Goal: Book appointment/travel/reservation

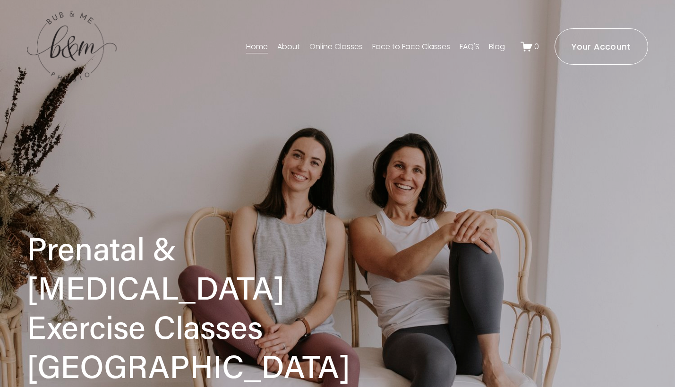
click at [395, 47] on link "Face to Face Classes" at bounding box center [411, 46] width 78 height 15
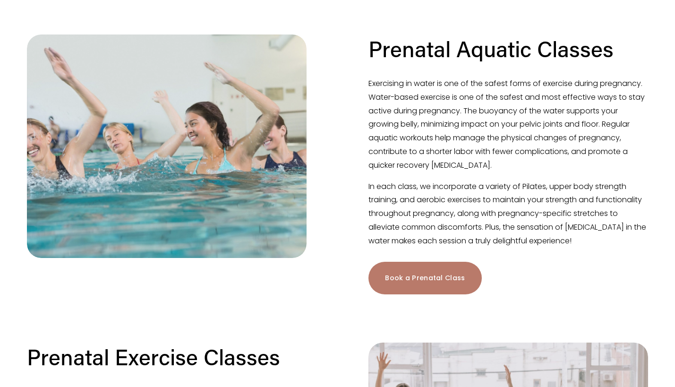
scroll to position [228, 0]
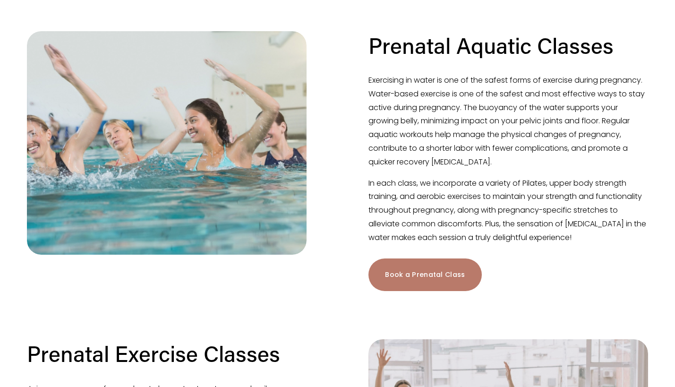
click at [449, 272] on link "Book a Prenatal Class" at bounding box center [424, 274] width 113 height 33
